Goal: Transaction & Acquisition: Purchase product/service

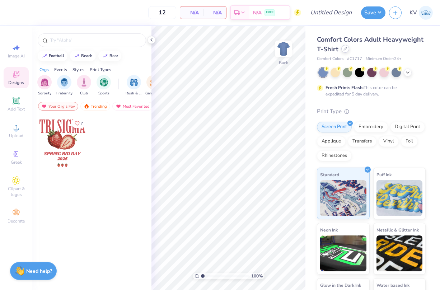
click at [346, 51] on div at bounding box center [346, 49] width 8 height 8
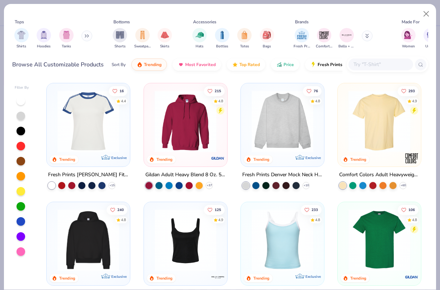
click at [36, 42] on div "Shirts Hoodies Tanks" at bounding box center [53, 38] width 83 height 27
click at [46, 35] on img "filter for Hoodies" at bounding box center [44, 34] width 8 height 8
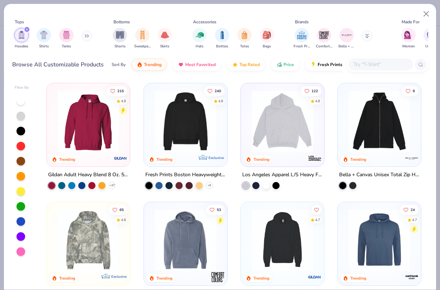
click at [382, 64] on input "text" at bounding box center [380, 64] width 55 height 8
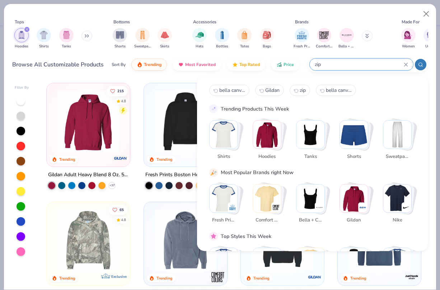
type input "zip"
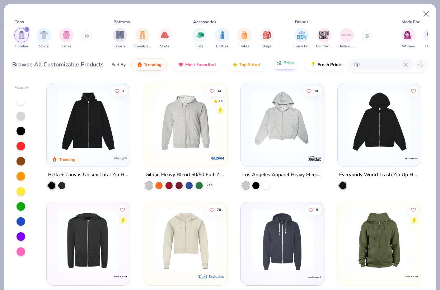
click at [289, 65] on span "Price" at bounding box center [289, 63] width 10 height 6
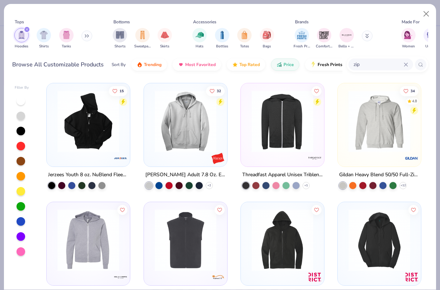
click at [186, 117] on img at bounding box center [185, 121] width 69 height 62
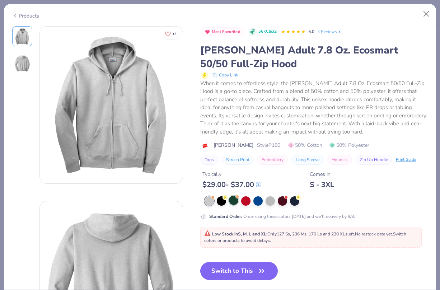
click at [237, 201] on div at bounding box center [233, 200] width 9 height 9
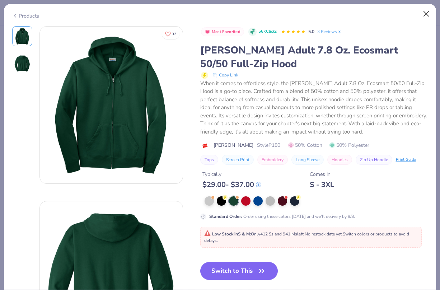
click at [423, 17] on button "Close" at bounding box center [427, 14] width 14 height 14
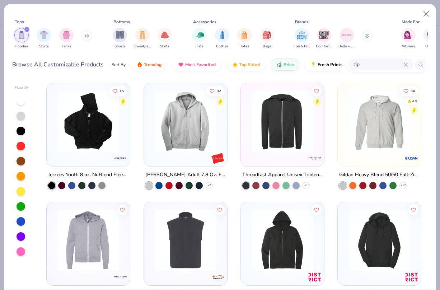
click at [405, 63] on icon at bounding box center [406, 64] width 4 height 4
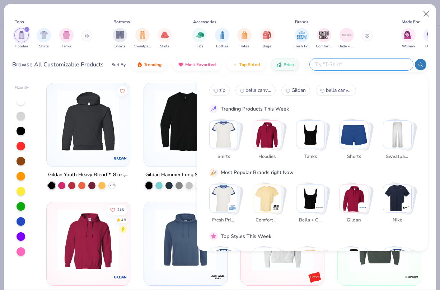
click at [85, 34] on button at bounding box center [87, 36] width 11 height 11
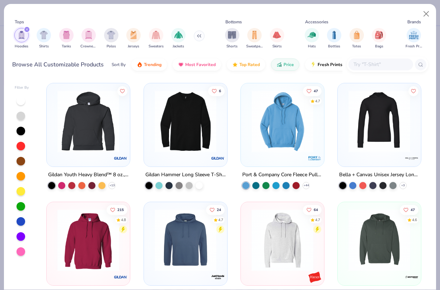
click at [27, 30] on icon "filter for Hoodies" at bounding box center [27, 29] width 2 height 2
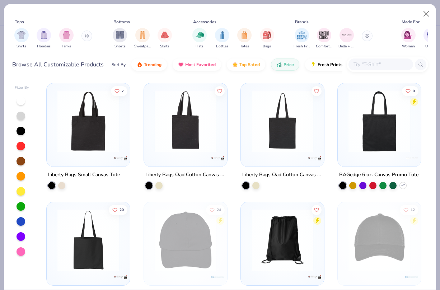
click at [86, 38] on button at bounding box center [87, 36] width 11 height 11
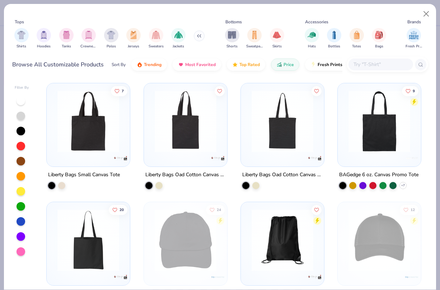
click at [198, 33] on button at bounding box center [199, 36] width 11 height 11
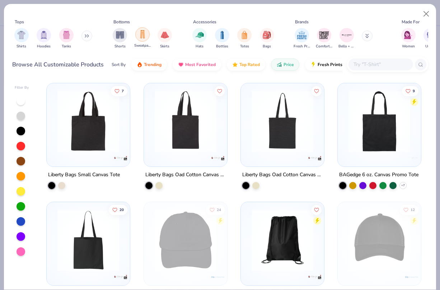
click at [143, 36] on img "filter for Sweatpants" at bounding box center [143, 34] width 8 height 8
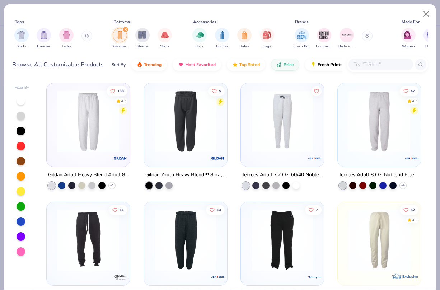
click at [387, 68] on input "text" at bounding box center [380, 64] width 55 height 8
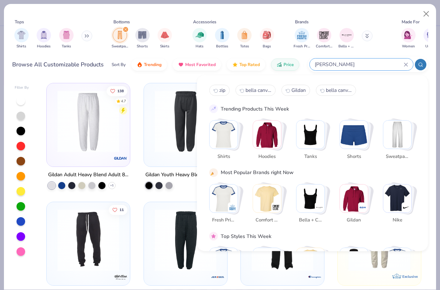
type input "[PERSON_NAME]"
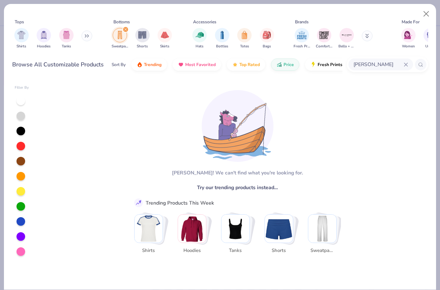
click at [23, 206] on div at bounding box center [21, 206] width 9 height 9
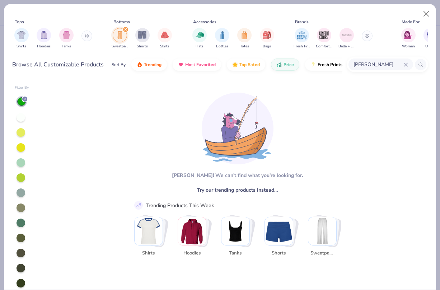
click at [391, 65] on input "[PERSON_NAME]" at bounding box center [378, 64] width 51 height 8
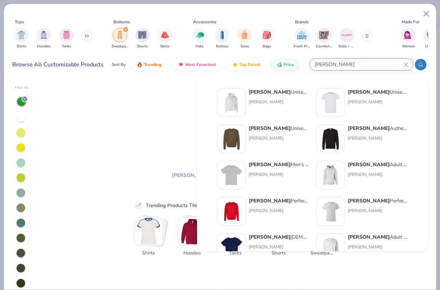
click at [406, 62] on icon at bounding box center [406, 64] width 4 height 4
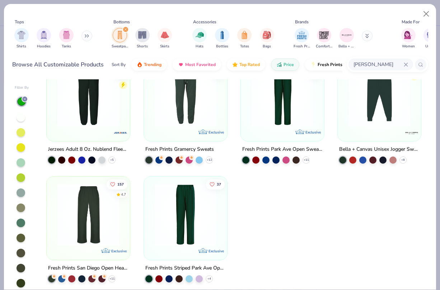
scroll to position [25, 0]
click at [69, 187] on img at bounding box center [88, 215] width 69 height 62
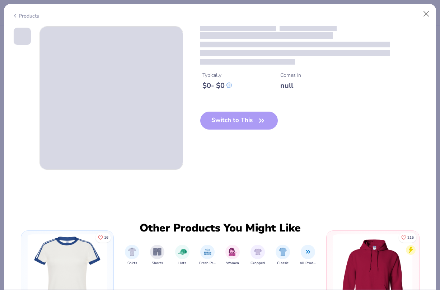
click at [74, 205] on div "Typically $ 0 - $ 0 Comes In null Switch to This Other Products You Might Like …" at bounding box center [220, 158] width 432 height 264
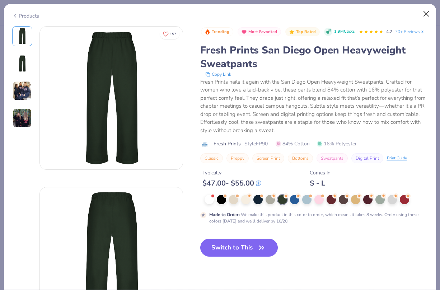
click at [424, 14] on button "Close" at bounding box center [427, 14] width 14 height 14
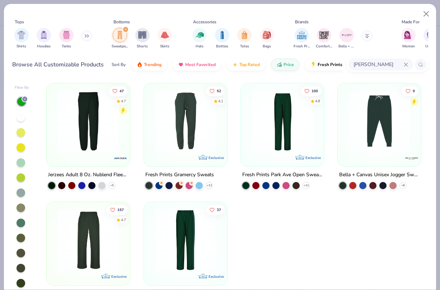
click at [126, 28] on icon "filter for Sweatpants" at bounding box center [126, 29] width 2 height 2
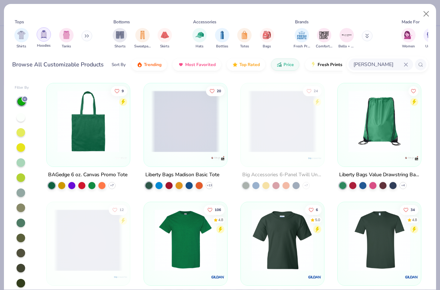
click at [43, 37] on img "filter for Hoodies" at bounding box center [44, 34] width 8 height 8
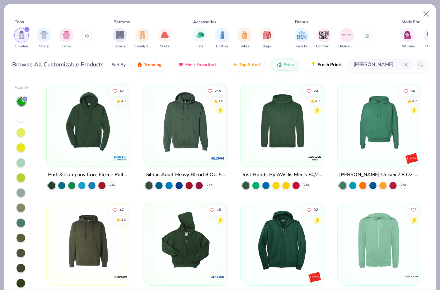
click at [404, 65] on icon at bounding box center [406, 64] width 4 height 4
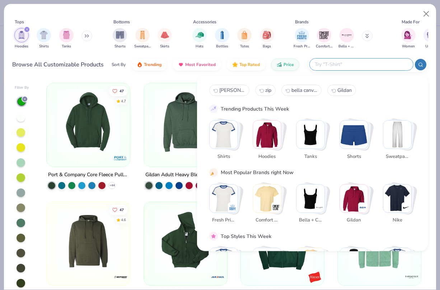
click at [25, 102] on div at bounding box center [21, 101] width 9 height 9
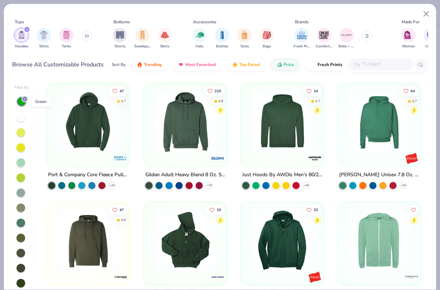
click at [25, 99] on line at bounding box center [25, 99] width 2 height 2
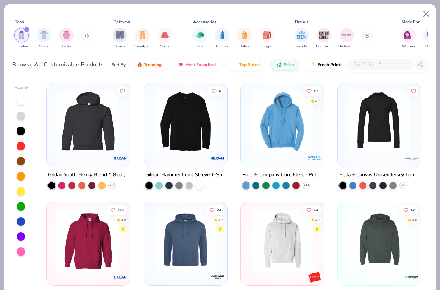
click at [388, 62] on input "text" at bounding box center [380, 64] width 55 height 8
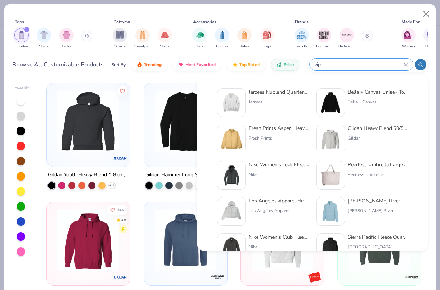
type input "zip"
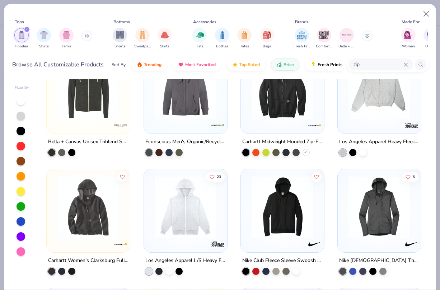
scroll to position [512, 0]
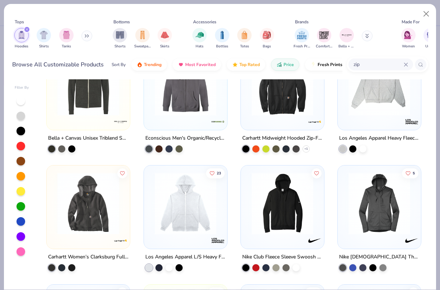
click at [374, 102] on img at bounding box center [379, 85] width 69 height 62
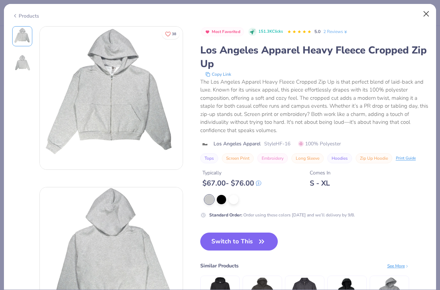
click at [424, 17] on button "Close" at bounding box center [427, 14] width 14 height 14
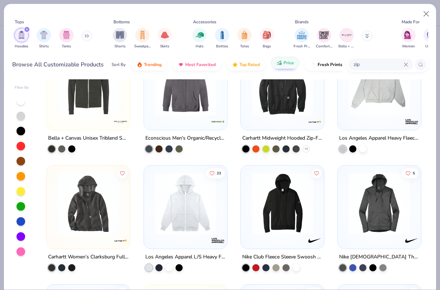
click at [289, 63] on span "Price" at bounding box center [289, 63] width 10 height 6
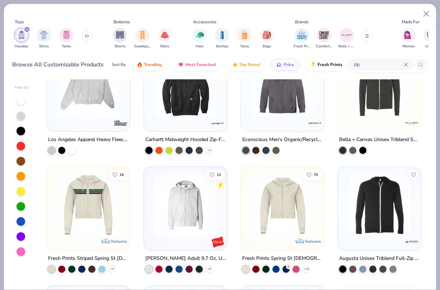
scroll to position [274, 0]
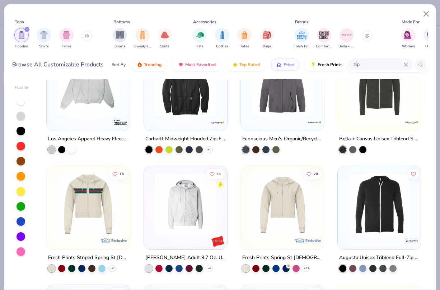
click at [252, 210] on img at bounding box center [282, 204] width 69 height 62
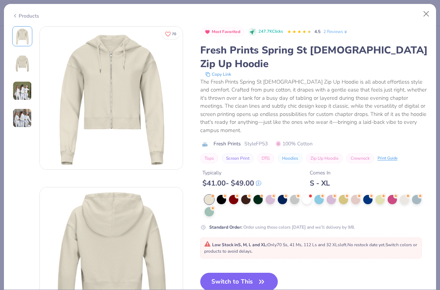
click at [29, 94] on img at bounding box center [22, 90] width 19 height 19
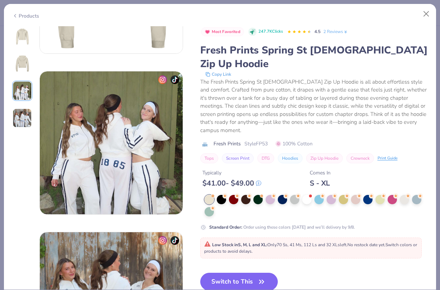
scroll to position [322, 0]
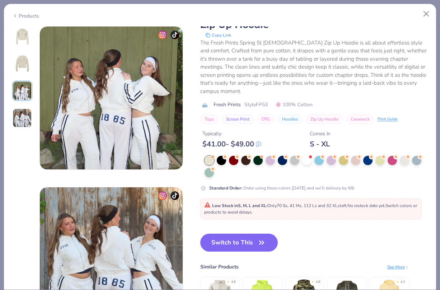
click at [23, 112] on img at bounding box center [22, 117] width 19 height 19
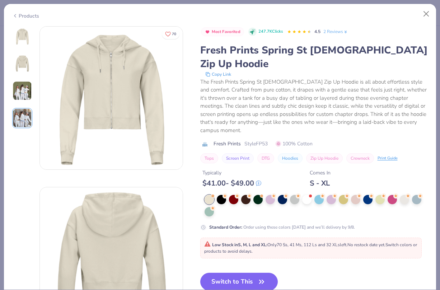
scroll to position [0, 0]
click at [210, 206] on div at bounding box center [209, 210] width 9 height 9
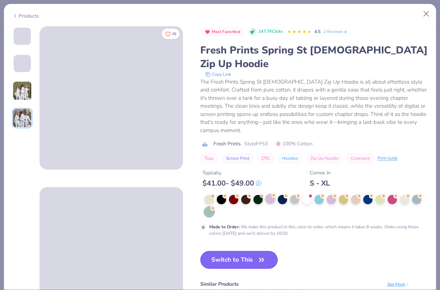
click at [272, 194] on div at bounding box center [270, 198] width 9 height 9
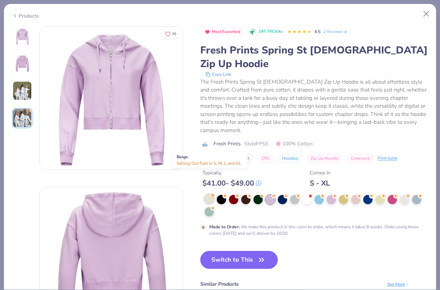
click at [212, 194] on div at bounding box center [209, 198] width 9 height 9
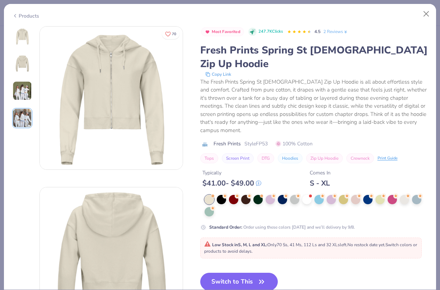
click at [21, 41] on img at bounding box center [22, 36] width 17 height 17
click at [260, 194] on div at bounding box center [258, 198] width 9 height 9
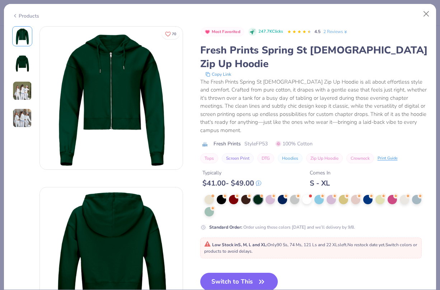
click at [206, 195] on div at bounding box center [209, 199] width 9 height 9
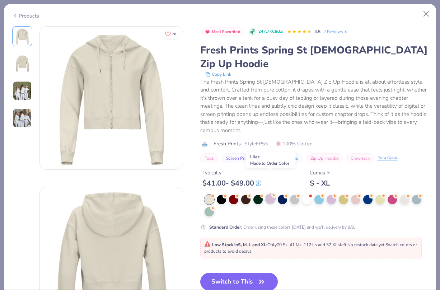
click at [273, 194] on div at bounding box center [270, 198] width 9 height 9
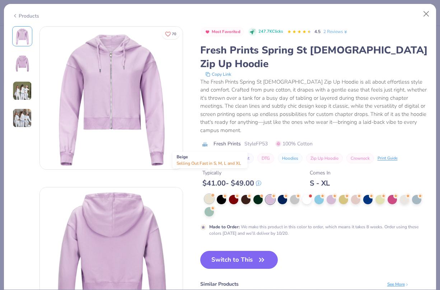
click at [208, 194] on div at bounding box center [209, 198] width 9 height 9
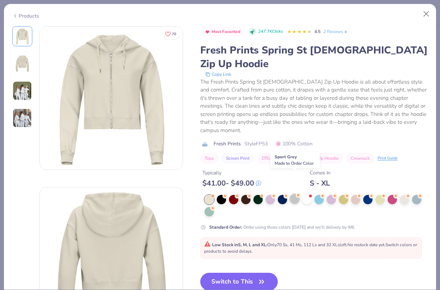
click at [298, 194] on div at bounding box center [294, 198] width 9 height 9
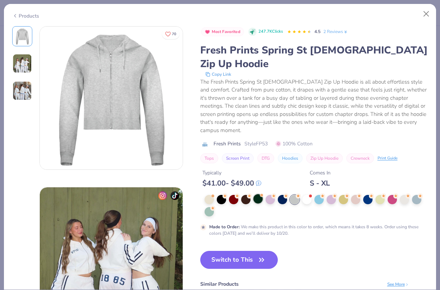
click at [260, 194] on div at bounding box center [258, 198] width 9 height 9
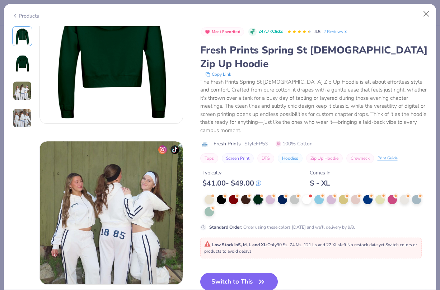
scroll to position [198, 0]
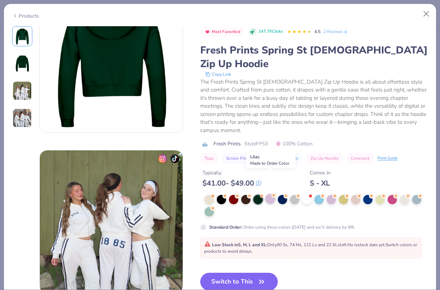
click at [272, 194] on div at bounding box center [270, 198] width 9 height 9
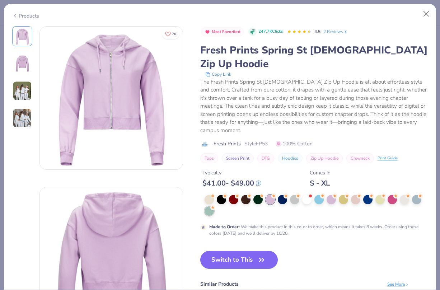
click at [208, 206] on div at bounding box center [209, 210] width 9 height 9
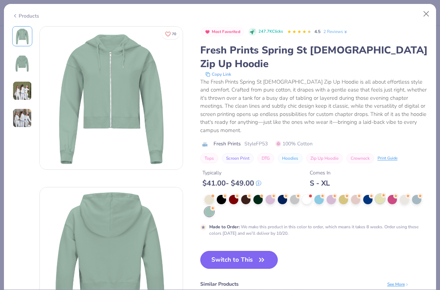
click at [379, 194] on div at bounding box center [380, 198] width 9 height 9
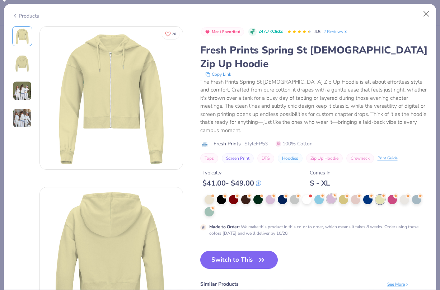
click at [330, 194] on div at bounding box center [331, 198] width 9 height 9
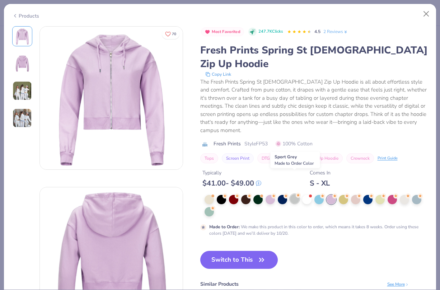
click at [293, 194] on div at bounding box center [294, 198] width 9 height 9
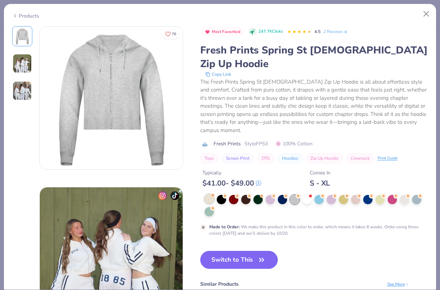
click at [212, 194] on div at bounding box center [209, 198] width 9 height 9
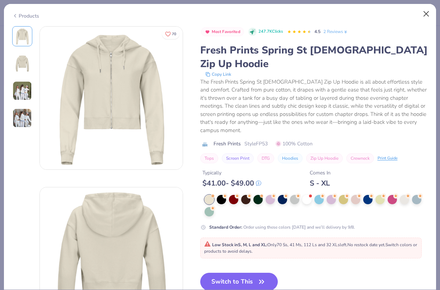
click at [428, 14] on button "Close" at bounding box center [427, 14] width 14 height 14
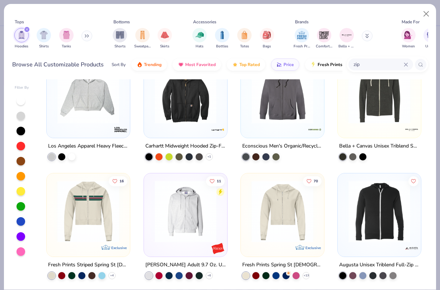
scroll to position [301, 0]
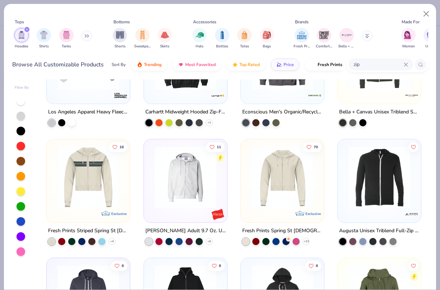
click at [205, 193] on img at bounding box center [185, 178] width 69 height 62
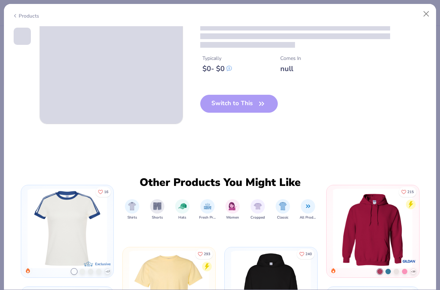
scroll to position [46, 0]
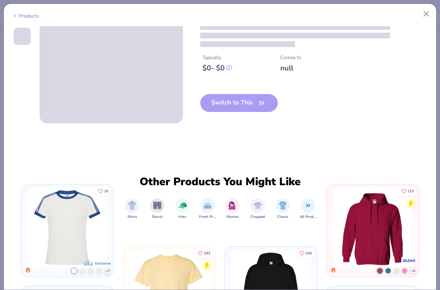
click at [100, 225] on img at bounding box center [67, 228] width 85 height 80
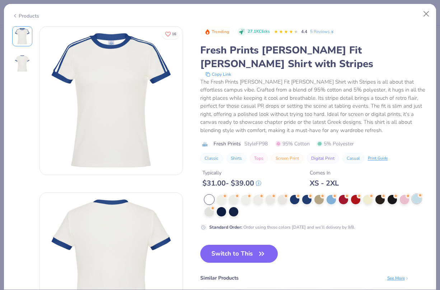
click at [414, 198] on div at bounding box center [416, 198] width 9 height 9
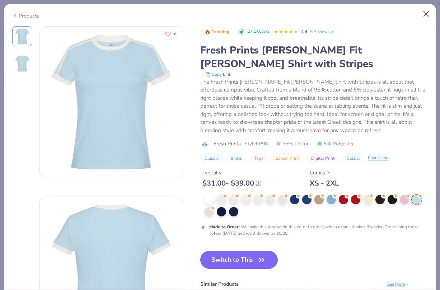
click at [425, 14] on button "Close" at bounding box center [427, 14] width 14 height 14
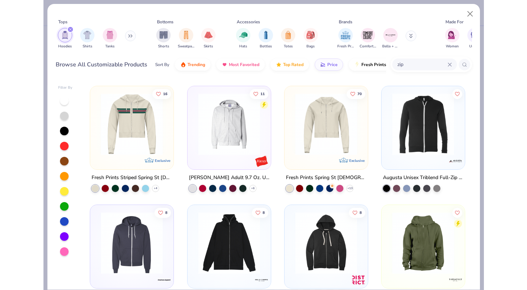
scroll to position [356, 0]
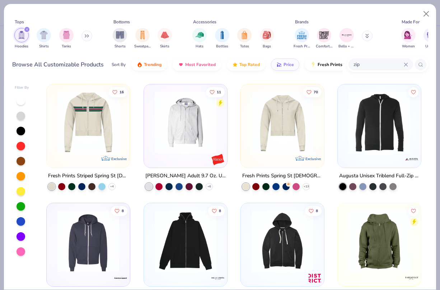
click at [190, 138] on div "38 Los Angeles Apparel Heavy Fleece Cropped Zip Up Carhartt Midweight Hooded Zi…" at bounding box center [234, 184] width 389 height 210
click at [190, 136] on img at bounding box center [185, 123] width 69 height 62
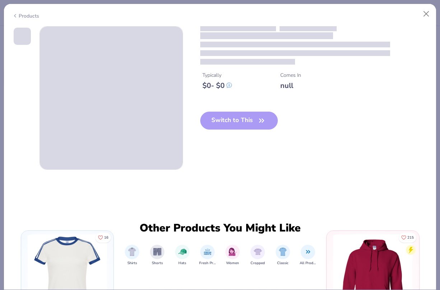
click at [190, 136] on div "Typically $ 0 - $ 0 Comes In null Switch to This" at bounding box center [220, 98] width 416 height 144
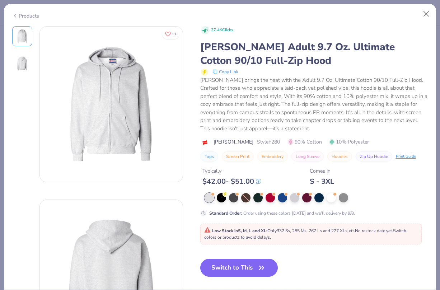
click at [246, 168] on div "Typically" at bounding box center [232, 171] width 59 height 8
click at [256, 198] on div at bounding box center [258, 196] width 9 height 9
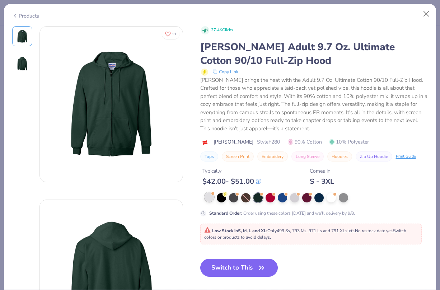
click at [209, 201] on div "Standard Order : Order using these colors [DATE] and we’ll delivery by 9/8." at bounding box center [314, 204] width 228 height 23
click at [221, 194] on div at bounding box center [221, 196] width 9 height 9
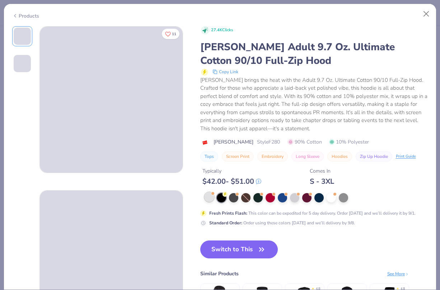
click at [213, 194] on span at bounding box center [213, 193] width 4 height 4
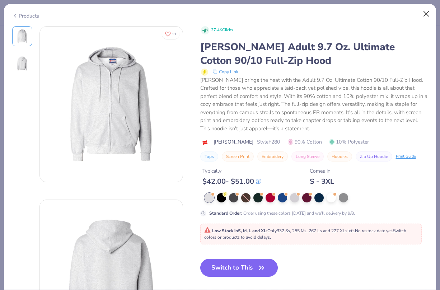
click at [425, 17] on button "Close" at bounding box center [427, 14] width 14 height 14
